Goal: Answer question/provide support: Share knowledge or assist other users

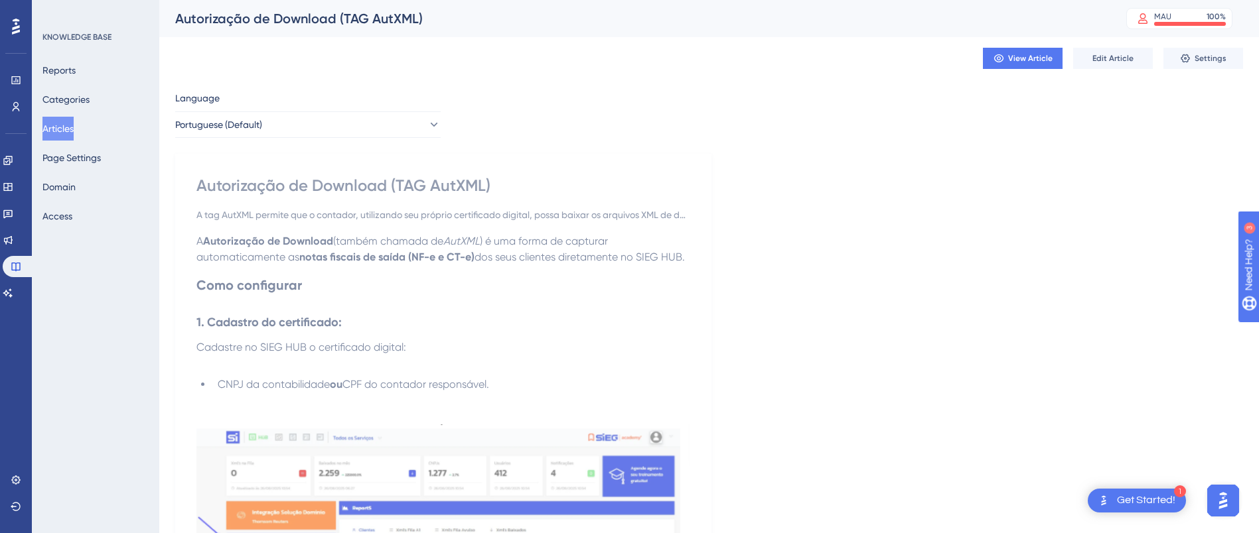
click at [1124, 499] on div "Get Started!" at bounding box center [1146, 501] width 58 height 15
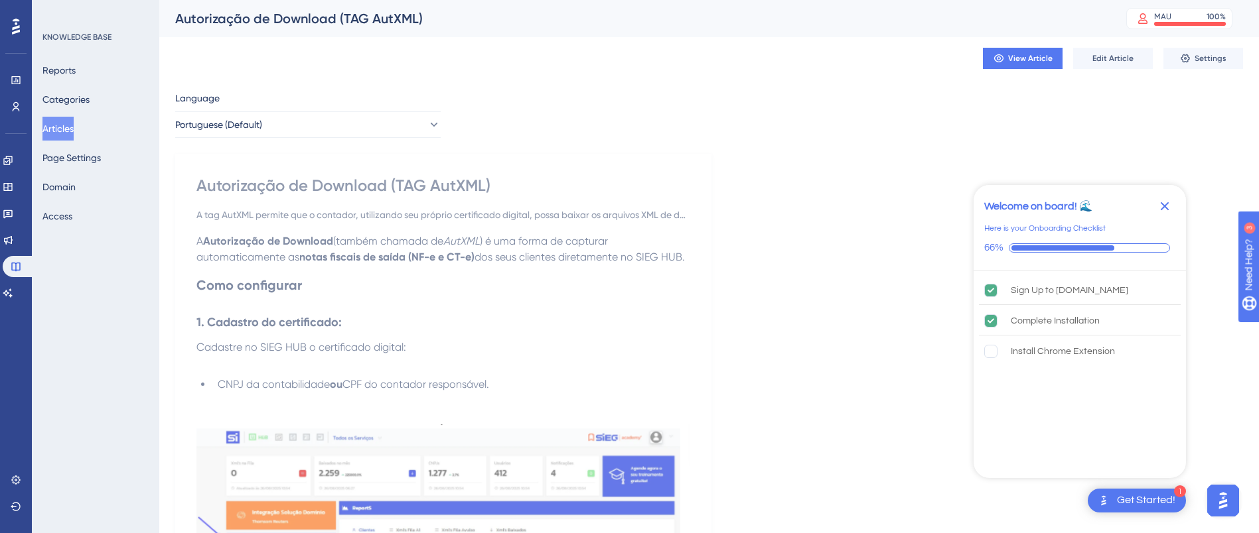
click at [1218, 492] on img "Open AI Assistant Launcher" at bounding box center [1223, 501] width 24 height 24
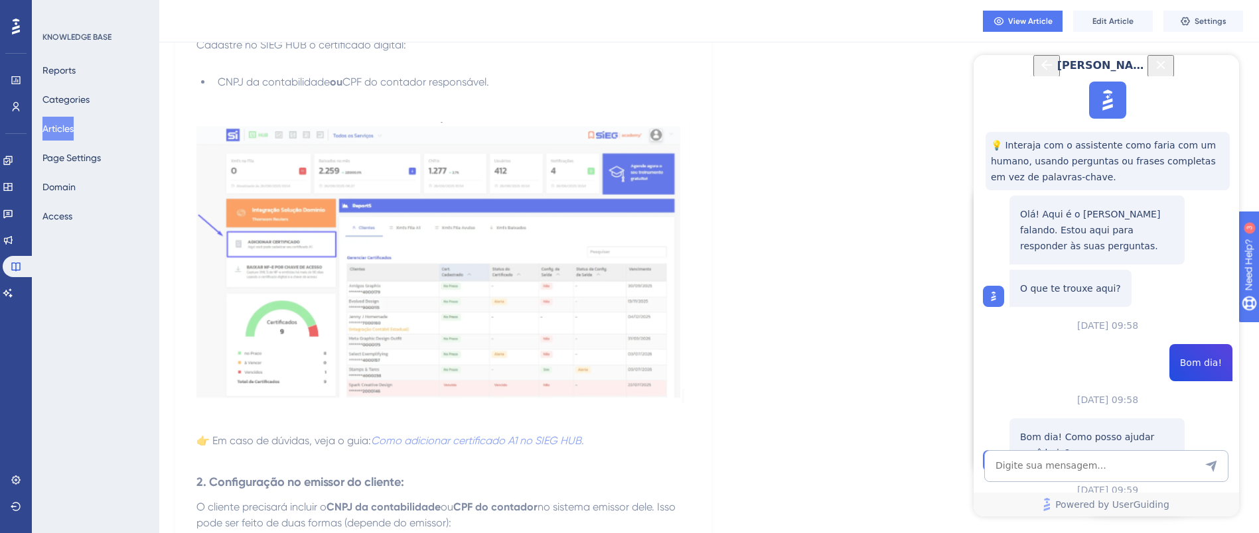
scroll to position [299, 0]
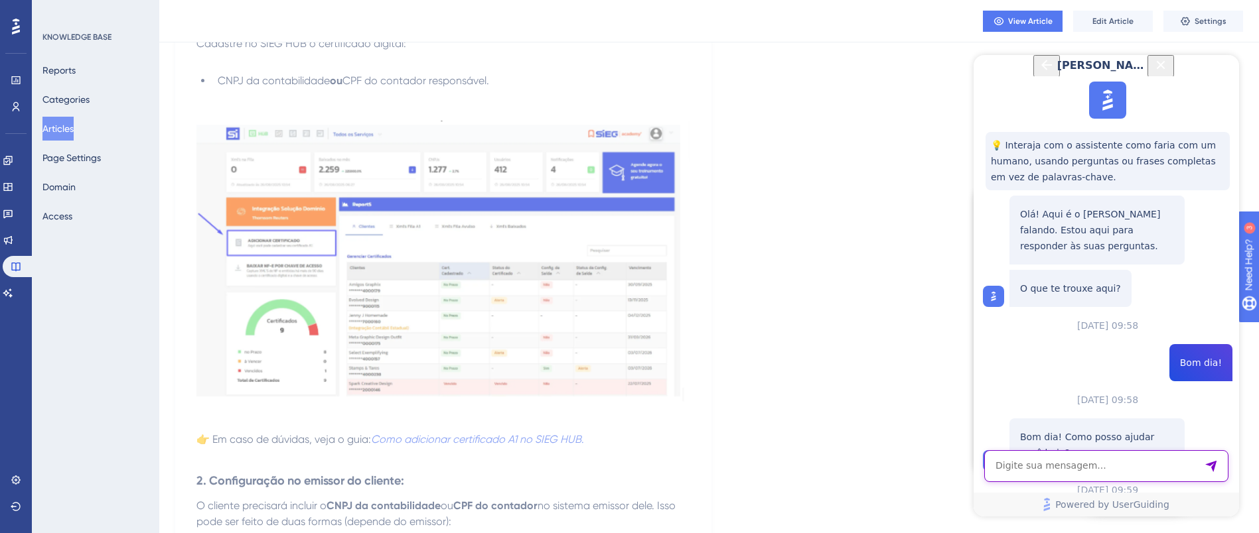
drag, startPoint x: 1081, startPoint y: 464, endPoint x: 1054, endPoint y: 453, distance: 29.1
click at [1081, 464] on textarea "AI Assistant Text Input" at bounding box center [1106, 467] width 244 height 32
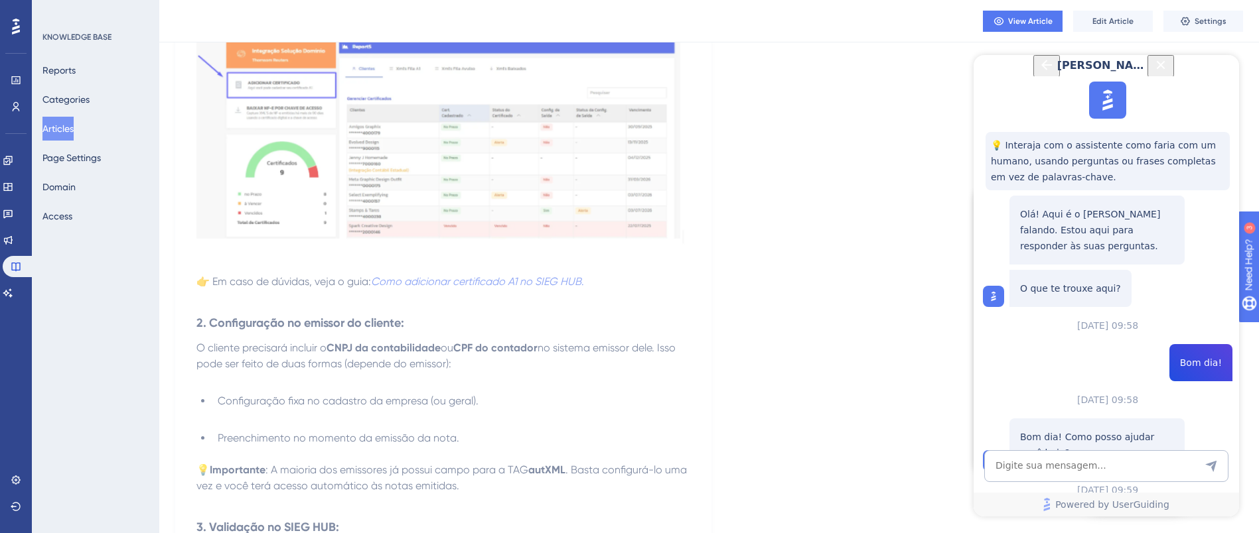
scroll to position [597, 0]
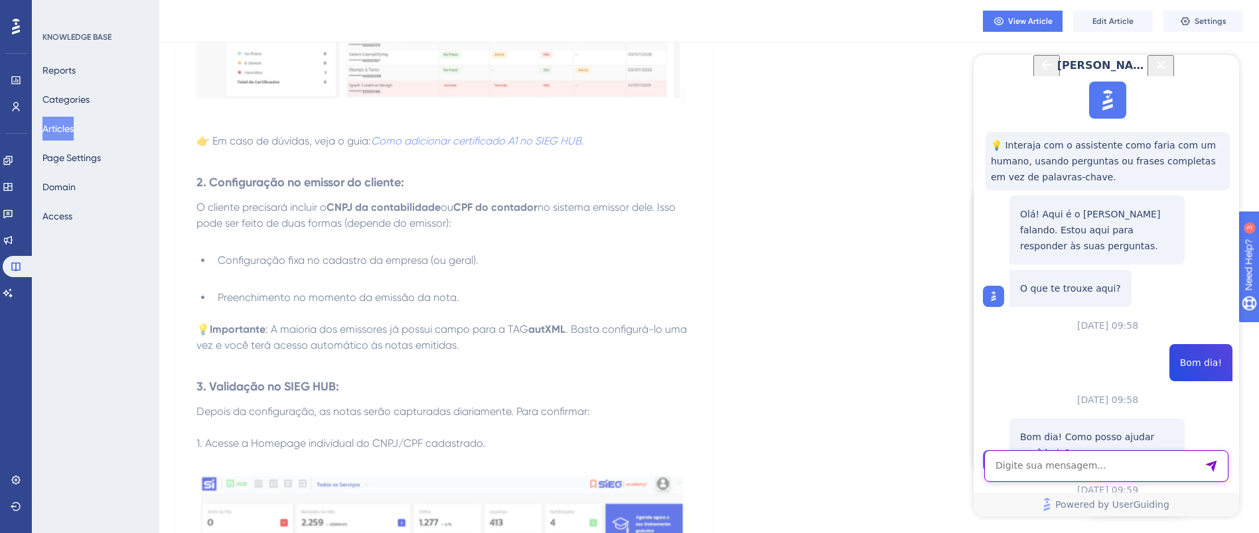
click at [1044, 467] on textarea "AI Assistant Text Input" at bounding box center [1106, 467] width 244 height 32
type textarea "obrigado!"
click at [1168, 73] on icon "Close Button" at bounding box center [1161, 65] width 16 height 16
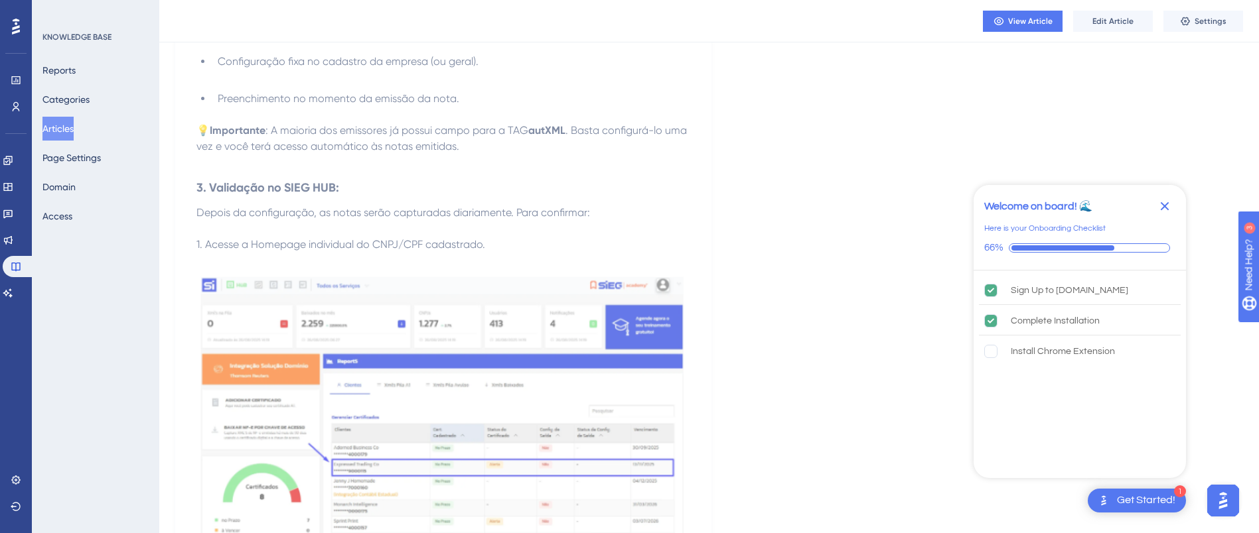
scroll to position [597, 0]
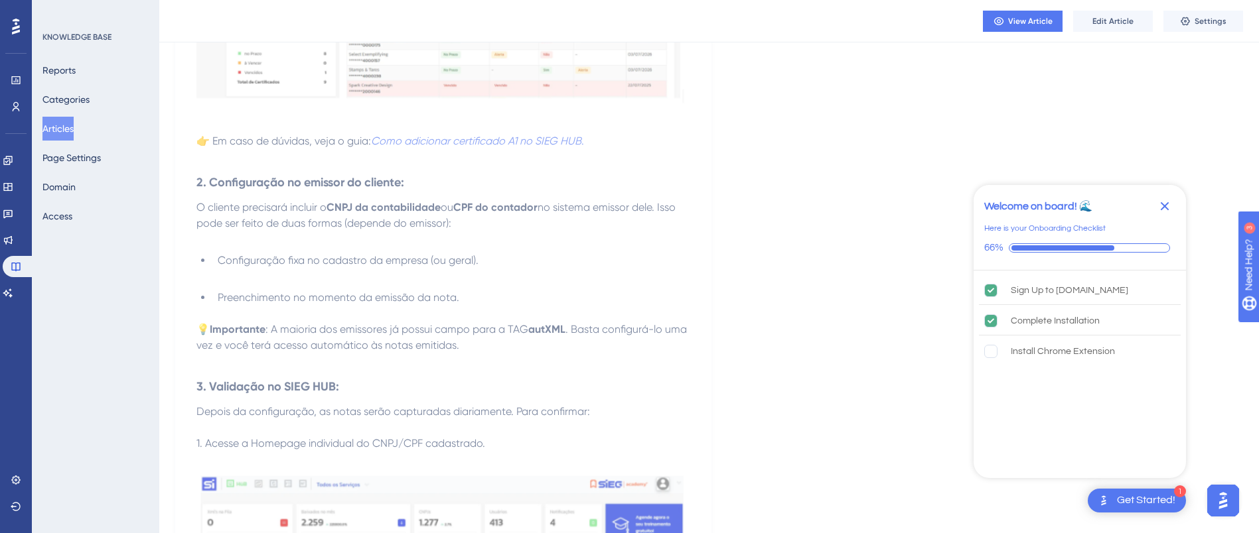
click at [1166, 210] on icon "Close Checklist" at bounding box center [1165, 206] width 16 height 16
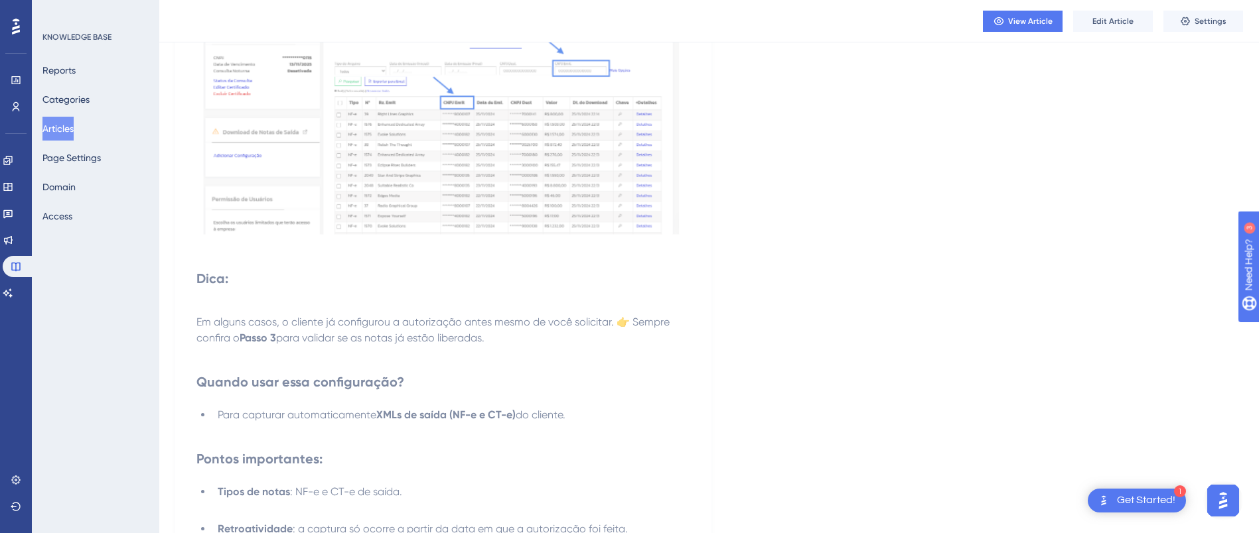
scroll to position [1891, 0]
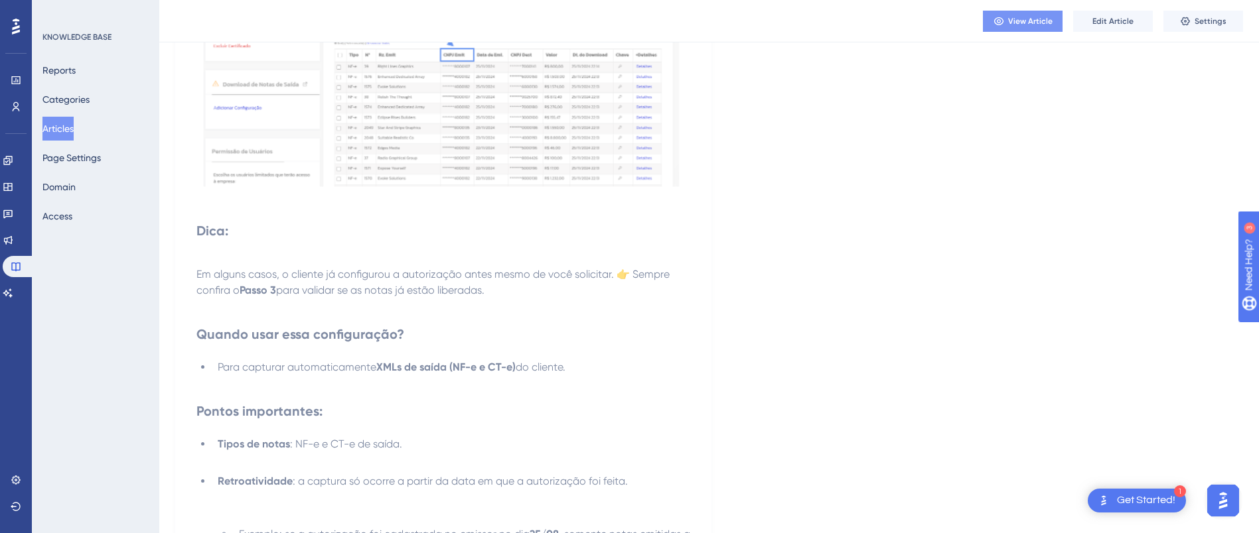
click at [1019, 21] on span "View Article" at bounding box center [1030, 21] width 44 height 11
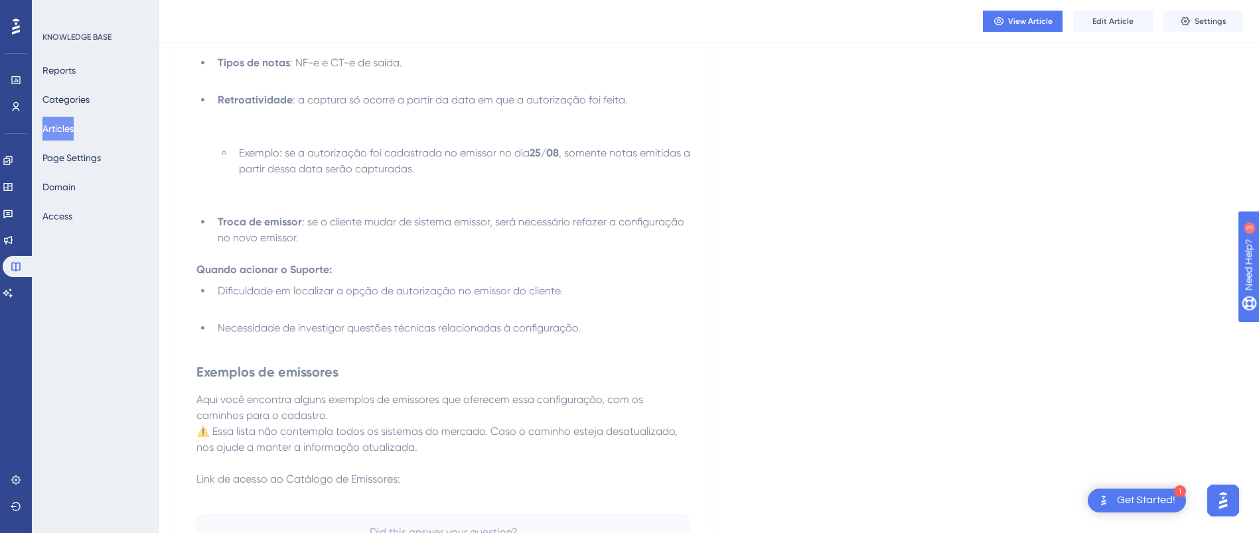
scroll to position [2383, 0]
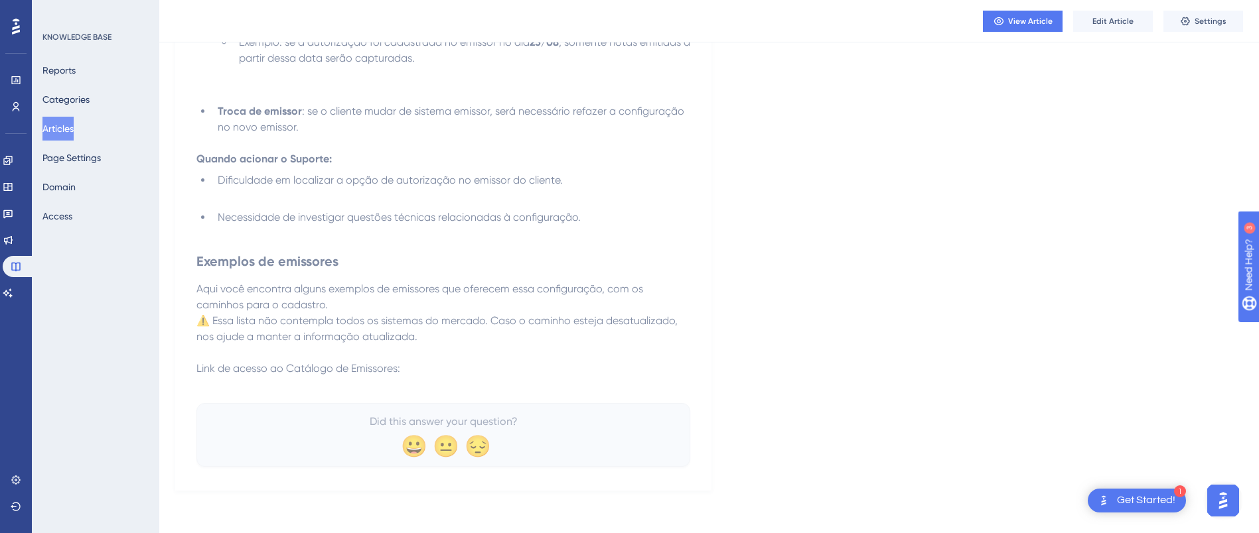
click at [486, 449] on div "Did this answer your question? 😀 😐 😔" at bounding box center [443, 435] width 460 height 42
click at [1116, 20] on span "Edit Article" at bounding box center [1112, 21] width 41 height 11
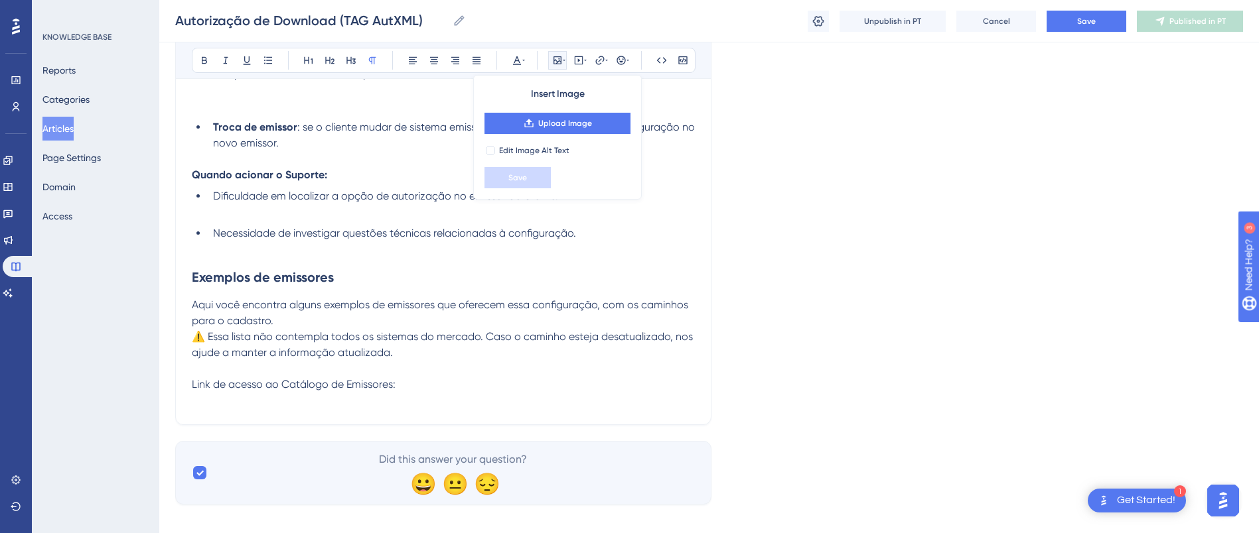
scroll to position [2458, 0]
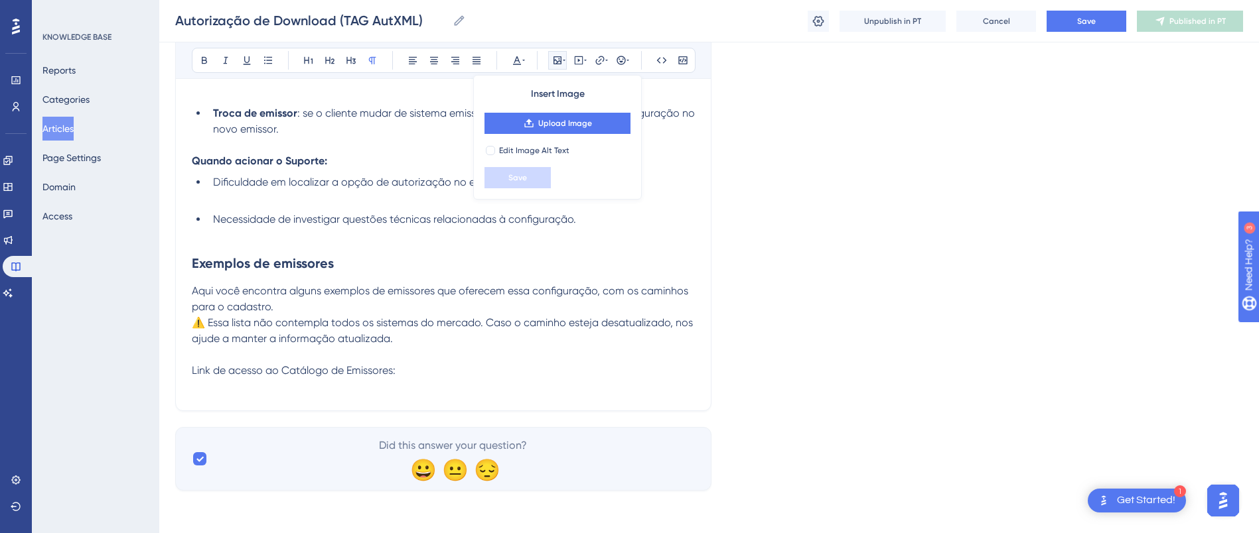
click at [421, 439] on span "Did this answer your question?" at bounding box center [453, 446] width 148 height 16
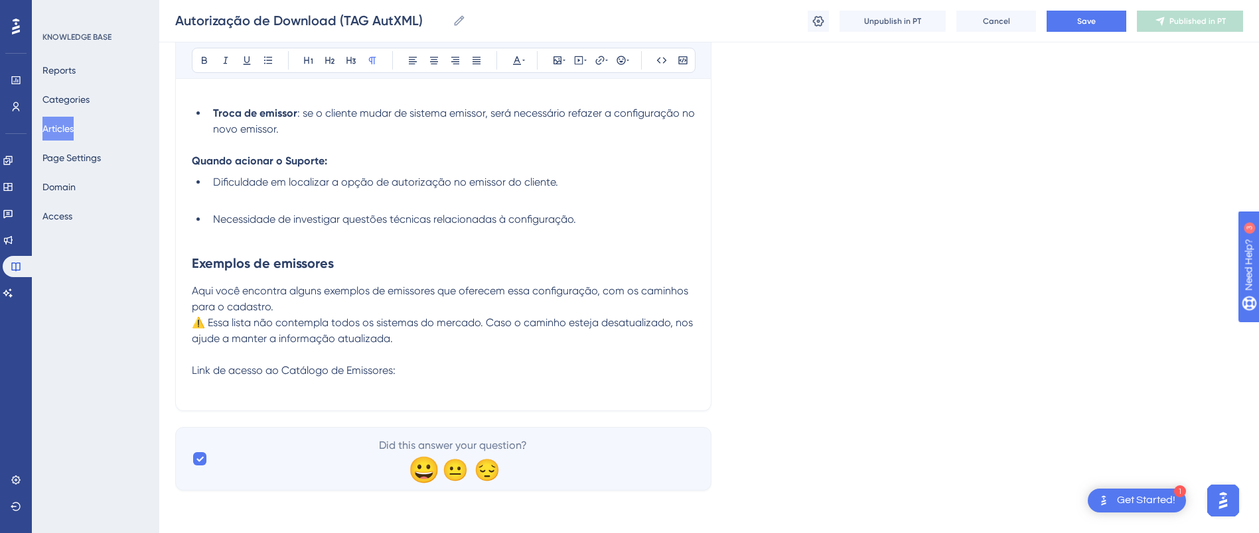
click at [421, 474] on div "😀" at bounding box center [420, 469] width 25 height 25
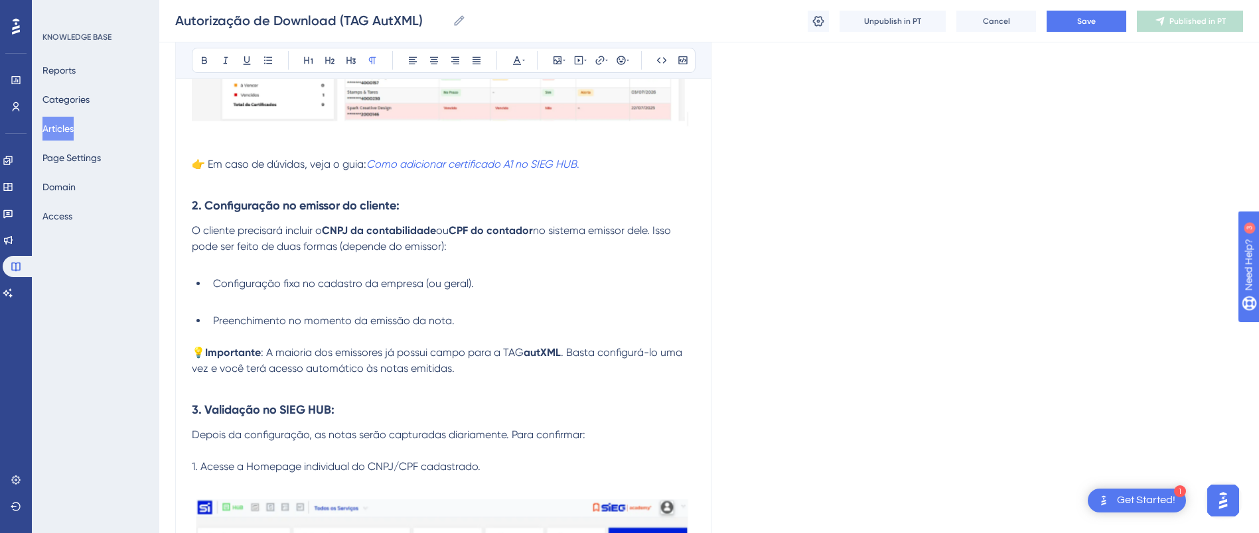
scroll to position [667, 0]
